Goal: Complete application form: Complete application form

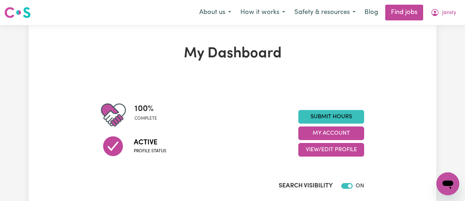
click at [345, 117] on link "Submit Hours" at bounding box center [332, 117] width 66 height 14
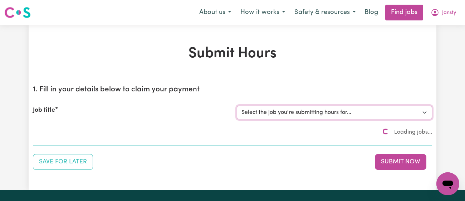
click at [326, 117] on select "Select the job you're submitting hours for..." at bounding box center [334, 113] width 195 height 14
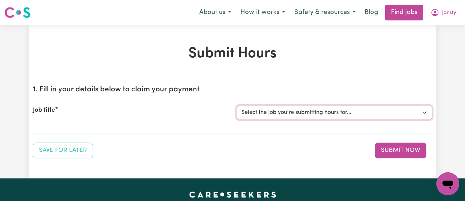
select select "11718"
click at [237, 106] on select "Select the job you're submitting hours for... [[PERSON_NAME]] [DEMOGRAPHIC_DATA…" at bounding box center [334, 113] width 195 height 14
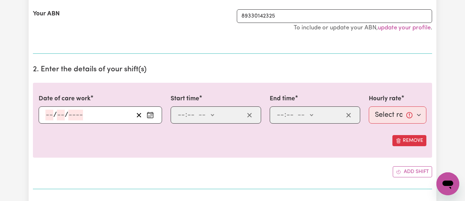
scroll to position [196, 0]
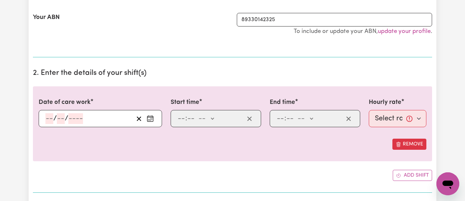
click at [149, 118] on icon "Enter the date of care work" at bounding box center [150, 118] width 7 height 7
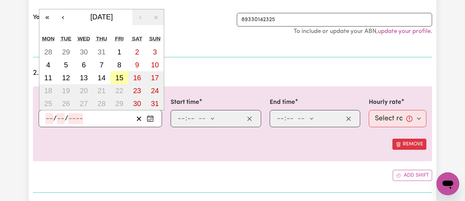
click at [112, 76] on button "15" at bounding box center [120, 77] width 18 height 13
type input "[DATE]"
type input "15"
type input "8"
type input "2025"
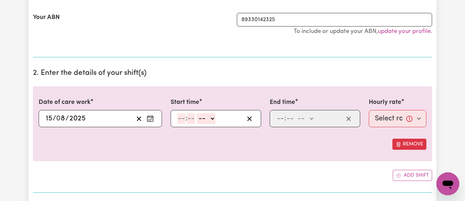
click at [184, 117] on input "number" at bounding box center [182, 118] width 8 height 11
type input "2"
type input "30"
click at [206, 113] on select "-- am pm" at bounding box center [204, 118] width 19 height 11
select select "pm"
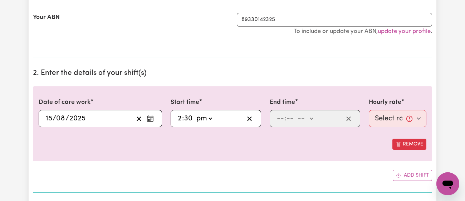
click at [195, 113] on select "-- am pm" at bounding box center [204, 118] width 19 height 11
type input "14:30"
click at [284, 117] on input "number" at bounding box center [281, 118] width 8 height 11
type input "5"
type input "00"
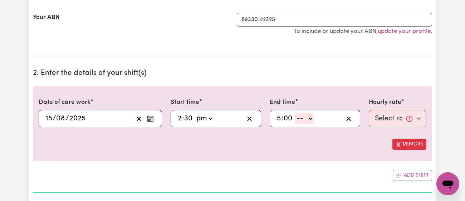
click at [305, 117] on select "-- am pm" at bounding box center [304, 118] width 19 height 11
select select "pm"
click at [295, 113] on select "-- am pm" at bounding box center [304, 118] width 19 height 11
type input "17:00"
type input "0"
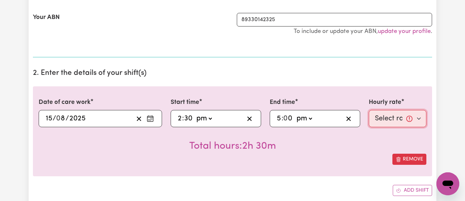
click at [390, 117] on select "Select rate... $43.00 (Weekday) $72.00 (Public Holiday)" at bounding box center [398, 118] width 58 height 17
select select "43-Weekday"
click at [369, 110] on select "Select rate... $43.00 (Weekday) $72.00 (Public Holiday)" at bounding box center [398, 118] width 58 height 17
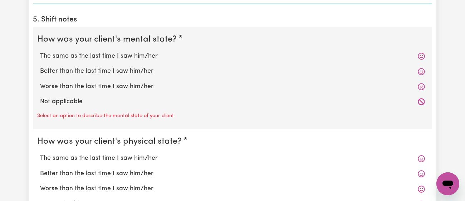
scroll to position [572, 0]
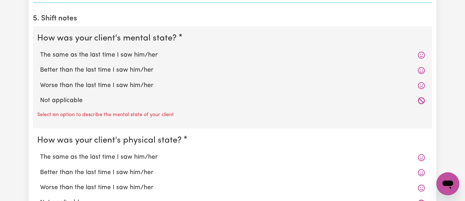
click at [103, 54] on label "The same as the last time I saw him/her" at bounding box center [232, 54] width 385 height 9
click at [40, 50] on input "The same as the last time I saw him/her" at bounding box center [40, 50] width 0 height 0
radio input "true"
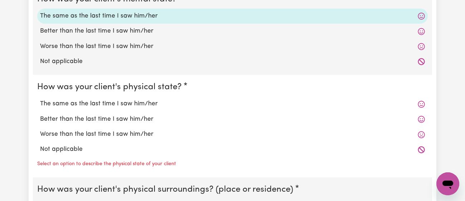
scroll to position [550, 0]
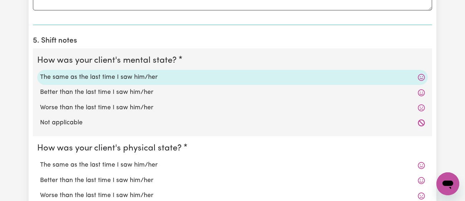
click at [95, 91] on label "Better than the last time I saw him/her" at bounding box center [232, 92] width 385 height 9
click at [40, 88] on input "Better than the last time I saw him/her" at bounding box center [40, 87] width 0 height 0
radio input "true"
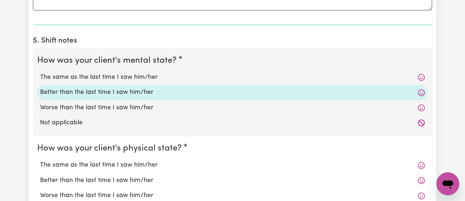
scroll to position [658, 0]
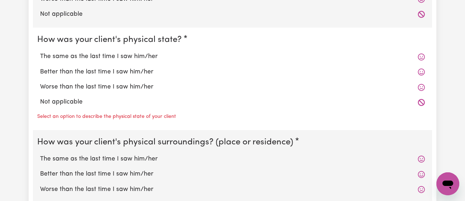
click at [107, 61] on div "The same as the last time I saw him/her" at bounding box center [232, 56] width 391 height 15
click at [117, 52] on label "The same as the last time I saw him/her" at bounding box center [232, 56] width 385 height 9
click at [40, 52] on input "The same as the last time I saw him/her" at bounding box center [40, 52] width 0 height 0
radio input "true"
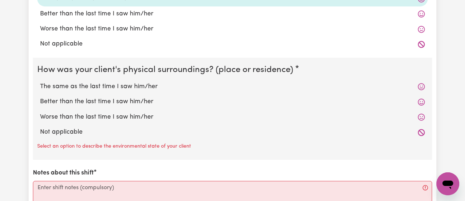
click at [119, 85] on label "The same as the last time I saw him/her" at bounding box center [232, 86] width 385 height 9
click at [40, 82] on input "The same as the last time I saw him/her" at bounding box center [40, 82] width 0 height 0
radio input "true"
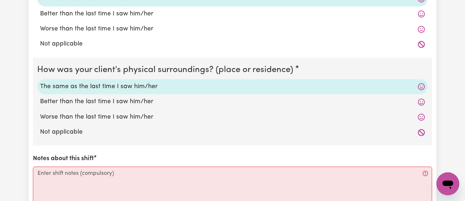
scroll to position [844, 0]
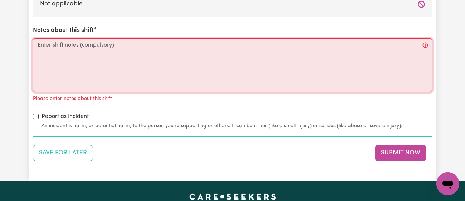
click at [121, 81] on textarea "Notes about this shift" at bounding box center [233, 65] width 400 height 54
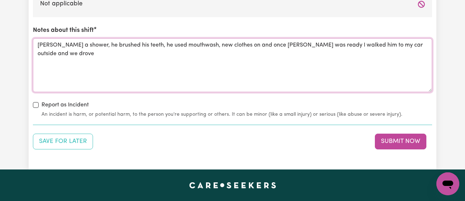
click at [276, 64] on textarea "[PERSON_NAME] a shower, he brushed his teeth, he used mouthwash, new clothes on…" at bounding box center [233, 65] width 400 height 54
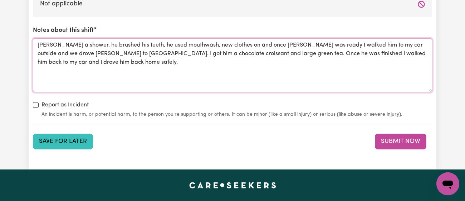
type textarea "[PERSON_NAME] a shower, he brushed his teeth, he used mouthwash, new clothes on…"
click at [79, 134] on button "Save for Later" at bounding box center [63, 142] width 60 height 16
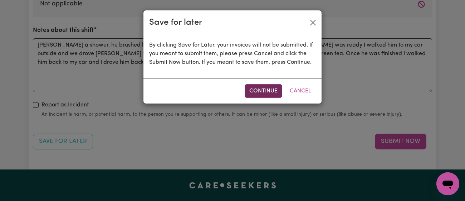
click at [258, 89] on button "Continue" at bounding box center [264, 91] width 38 height 14
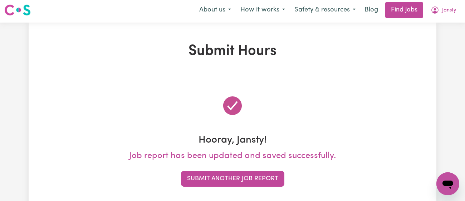
scroll to position [0, 0]
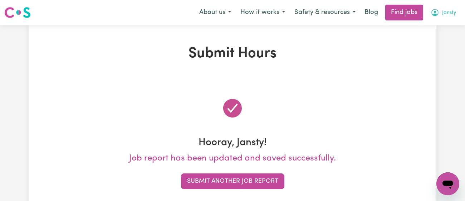
click at [435, 14] on icon "My Account" at bounding box center [435, 12] width 7 height 7
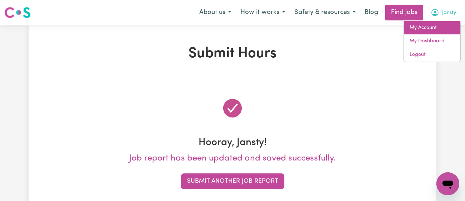
click at [428, 28] on link "My Account" at bounding box center [432, 28] width 57 height 14
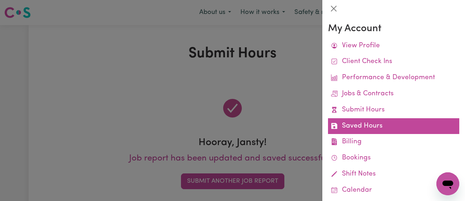
click at [377, 121] on link "Saved Hours" at bounding box center [393, 126] width 131 height 16
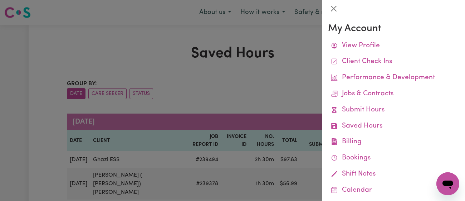
click at [238, 89] on div at bounding box center [232, 100] width 465 height 201
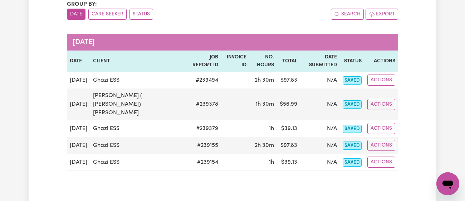
scroll to position [79, 0]
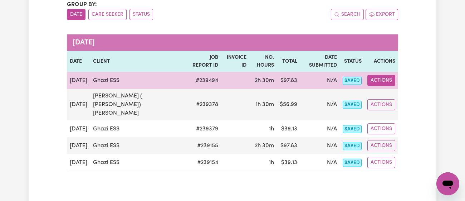
click at [393, 75] on button "Actions" at bounding box center [382, 80] width 28 height 11
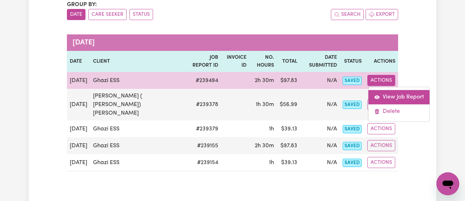
click at [393, 91] on link "View Job Report" at bounding box center [399, 97] width 61 height 14
select select "pm"
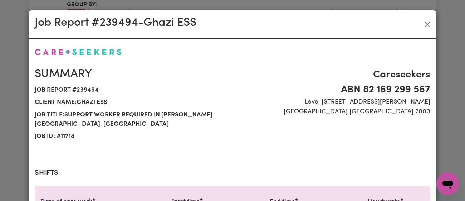
scroll to position [264, 0]
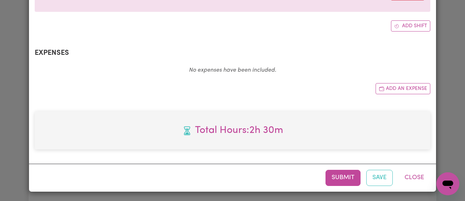
select select "43-Weekday"
click at [339, 171] on button "Submit" at bounding box center [343, 178] width 35 height 16
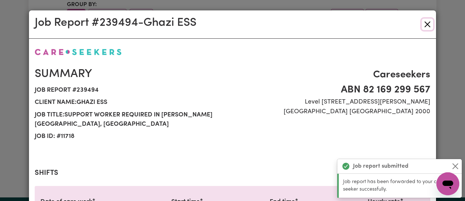
click at [430, 22] on button "Close" at bounding box center [427, 24] width 11 height 11
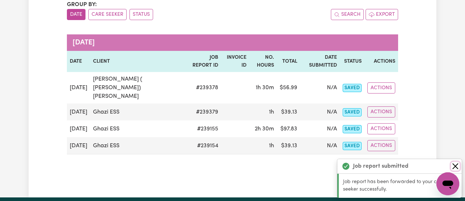
click at [454, 163] on button "Close" at bounding box center [455, 166] width 9 height 9
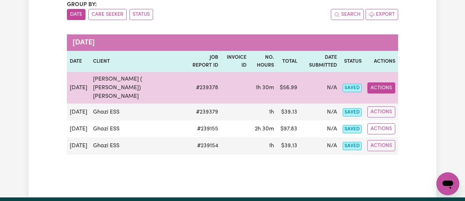
click at [389, 82] on button "Actions" at bounding box center [382, 87] width 28 height 11
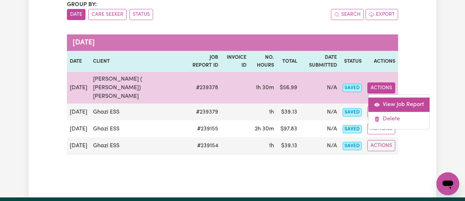
click at [396, 97] on link "View Job Report" at bounding box center [399, 104] width 61 height 14
select select "pm"
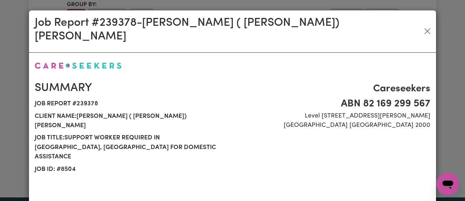
select select "41.75-Weekday"
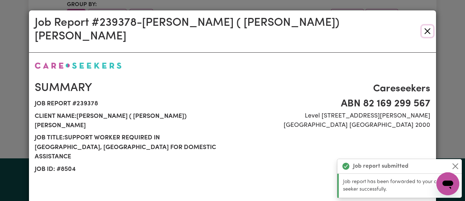
click at [427, 25] on button "Close" at bounding box center [427, 30] width 11 height 11
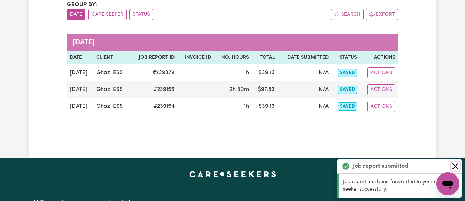
click at [454, 165] on button "Close" at bounding box center [455, 166] width 9 height 9
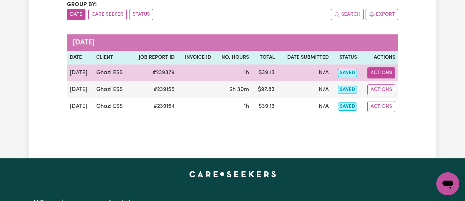
click at [381, 67] on button "Actions" at bounding box center [382, 72] width 28 height 11
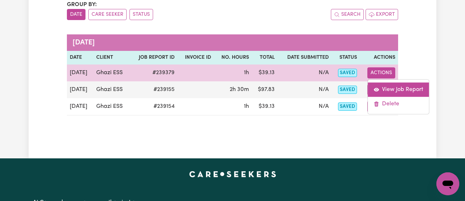
click at [396, 86] on link "View Job Report" at bounding box center [398, 89] width 61 height 14
select select "pm"
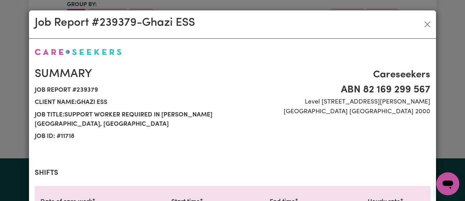
select select "43-Weekday"
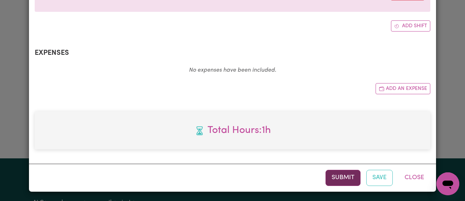
click at [353, 181] on button "Submit" at bounding box center [343, 178] width 35 height 16
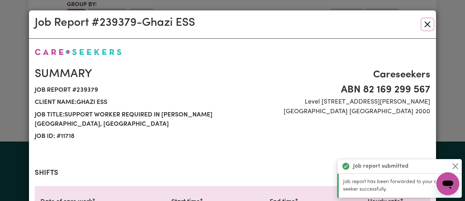
click at [425, 22] on button "Close" at bounding box center [427, 24] width 11 height 11
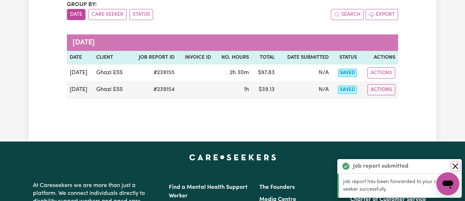
click at [458, 166] on button "Close" at bounding box center [455, 166] width 9 height 9
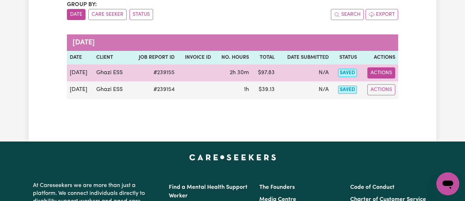
click at [384, 71] on button "Actions" at bounding box center [382, 72] width 28 height 11
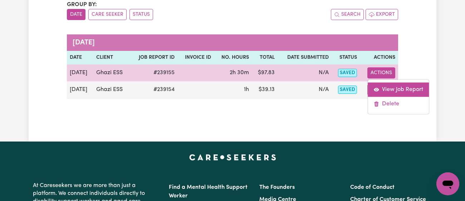
click at [394, 87] on link "View Job Report" at bounding box center [398, 89] width 61 height 14
select select "pm"
select select "43-Weekday"
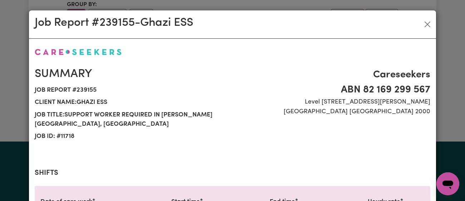
scroll to position [264, 0]
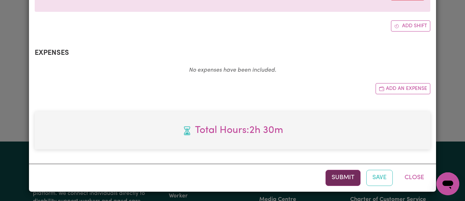
click at [345, 177] on button "Submit" at bounding box center [343, 178] width 35 height 16
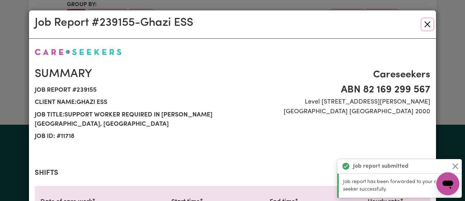
click at [427, 22] on button "Close" at bounding box center [427, 24] width 11 height 11
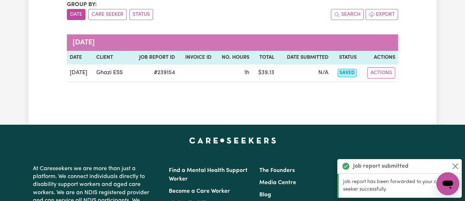
click at [459, 170] on div "Job report submitted" at bounding box center [400, 166] width 125 height 15
click at [456, 167] on button "Close" at bounding box center [455, 166] width 9 height 9
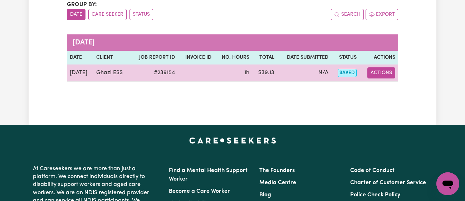
click at [377, 68] on button "Actions" at bounding box center [382, 72] width 28 height 11
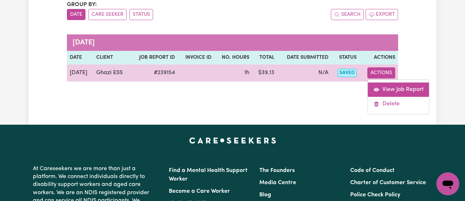
click at [394, 86] on link "View Job Report" at bounding box center [398, 89] width 61 height 14
select select "pm"
select select "43-Weekday"
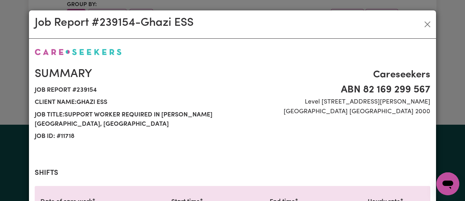
scroll to position [264, 0]
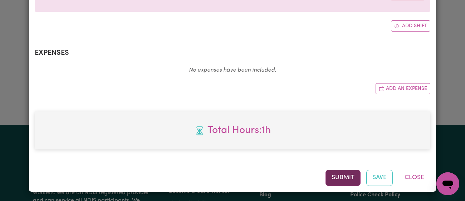
click at [344, 181] on button "Submit" at bounding box center [343, 178] width 35 height 16
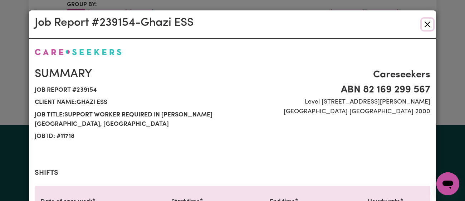
click at [429, 20] on button "Close" at bounding box center [427, 24] width 11 height 11
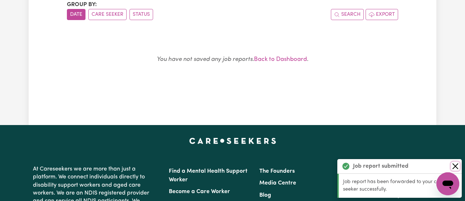
click at [454, 170] on button "Close" at bounding box center [455, 166] width 9 height 9
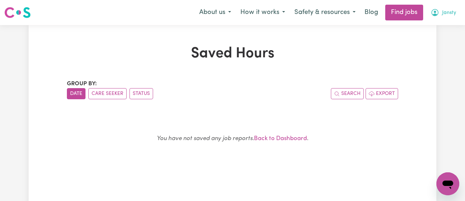
click at [450, 6] on button "Jansty" at bounding box center [443, 12] width 35 height 15
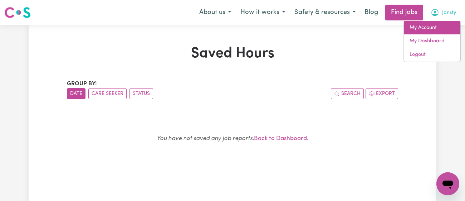
click at [434, 28] on link "My Account" at bounding box center [432, 28] width 57 height 14
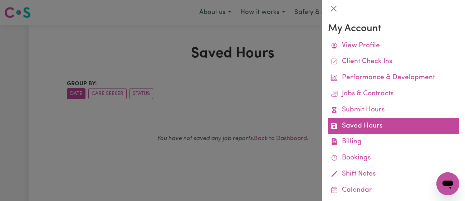
click at [401, 121] on link "Saved Hours" at bounding box center [393, 126] width 131 height 16
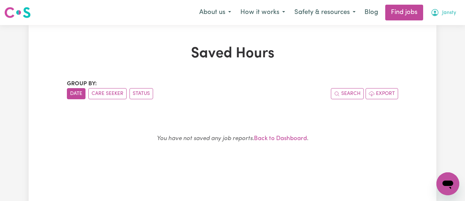
click at [440, 13] on button "Jansty" at bounding box center [443, 12] width 35 height 15
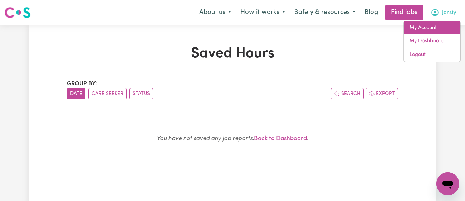
click at [437, 22] on link "My Account" at bounding box center [432, 28] width 57 height 14
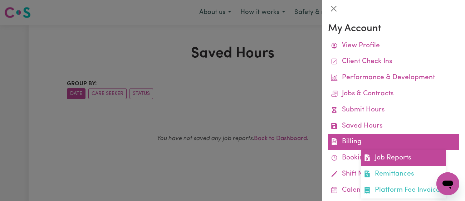
click at [399, 156] on link "Job Reports" at bounding box center [403, 158] width 85 height 16
